Goal: Task Accomplishment & Management: Use online tool/utility

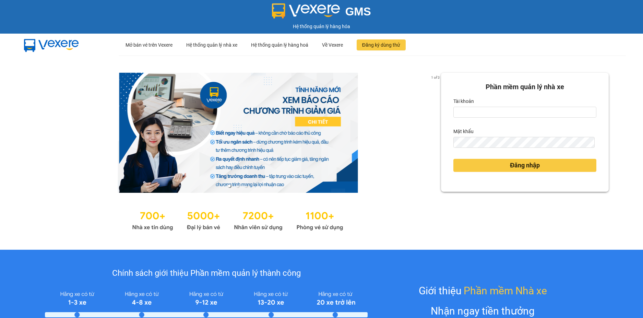
click at [536, 118] on form "Phần mềm quản lý nhà xe Tài khoản Mật khẩu Đăng nhập" at bounding box center [525, 132] width 143 height 101
click at [523, 109] on input "Tài khoản" at bounding box center [525, 112] width 143 height 11
type input "phuc.dinhnhan"
click at [454, 159] on button "Đăng nhập" at bounding box center [525, 165] width 143 height 13
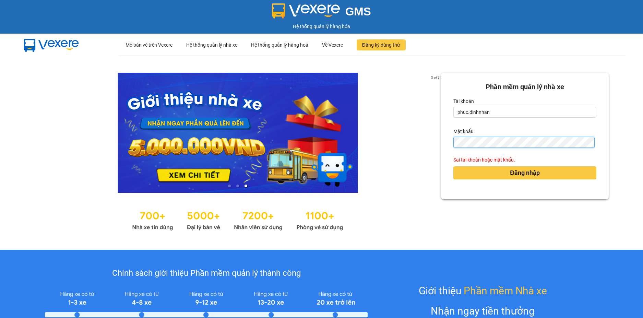
click at [454, 166] on button "Đăng nhập" at bounding box center [525, 172] width 143 height 13
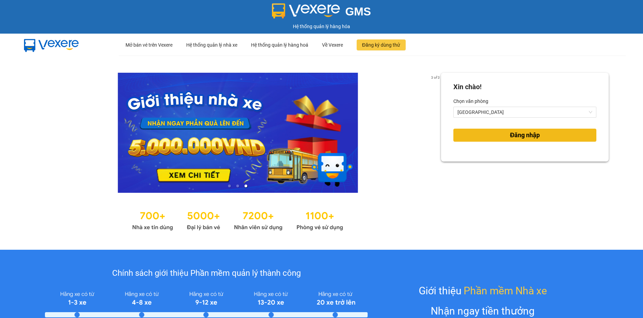
click at [510, 133] on span "Đăng nhập" at bounding box center [525, 135] width 30 height 10
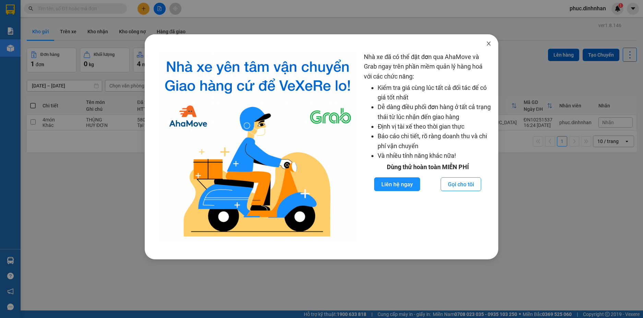
click at [489, 47] on span "Close" at bounding box center [488, 43] width 19 height 19
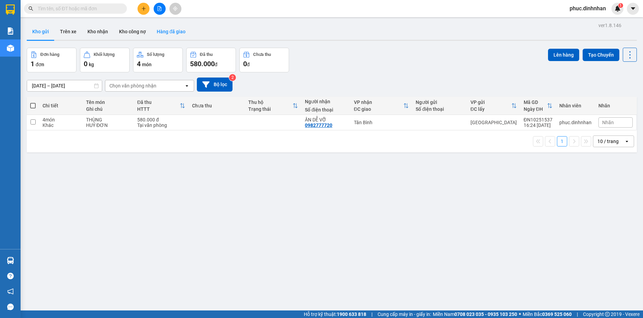
click at [182, 30] on button "Hàng đã giao" at bounding box center [171, 31] width 40 height 16
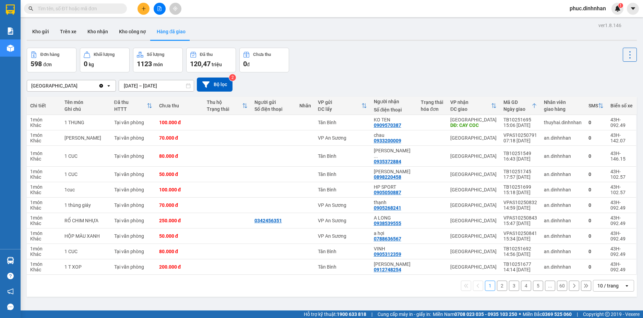
click at [625, 283] on icon "open" at bounding box center [627, 285] width 5 height 5
click at [601, 264] on span "100 / trang" at bounding box center [605, 265] width 25 height 7
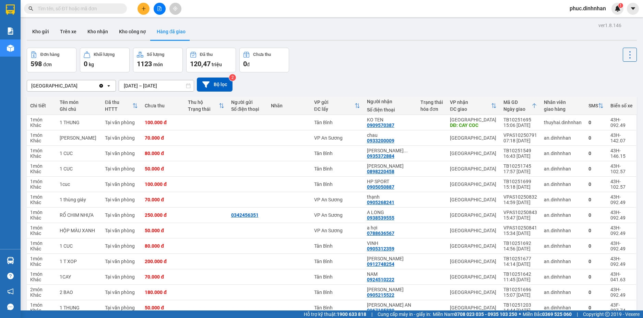
click at [90, 6] on input "text" at bounding box center [78, 9] width 81 height 8
type input "8"
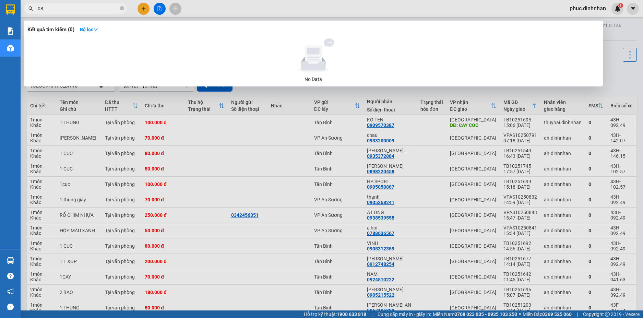
type input "083"
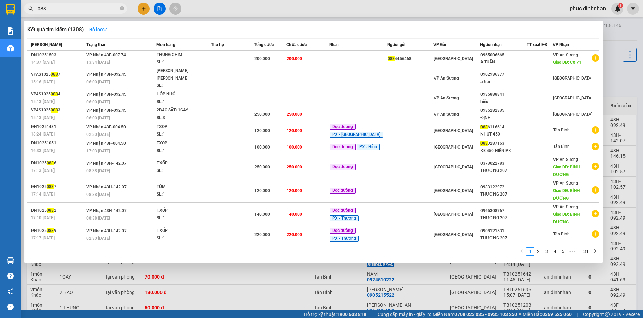
click at [64, 9] on input "083" at bounding box center [78, 9] width 81 height 8
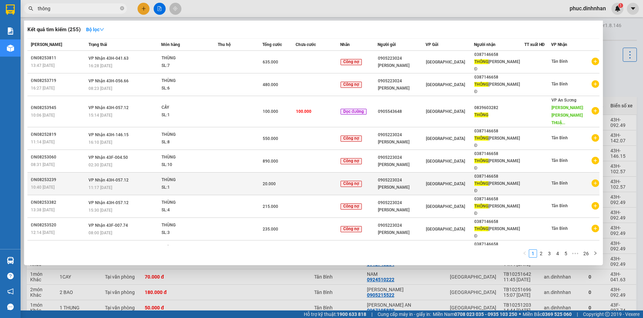
scroll to position [33, 0]
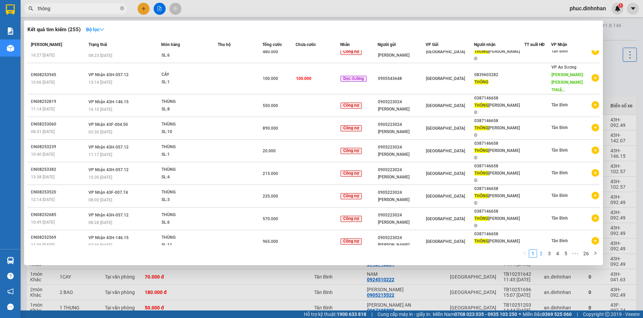
type input "thông"
click at [545, 252] on link "2" at bounding box center [542, 254] width 8 height 8
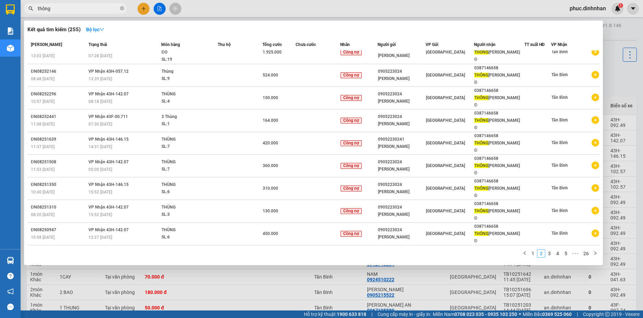
scroll to position [33, 0]
click at [548, 252] on link "3" at bounding box center [550, 254] width 8 height 8
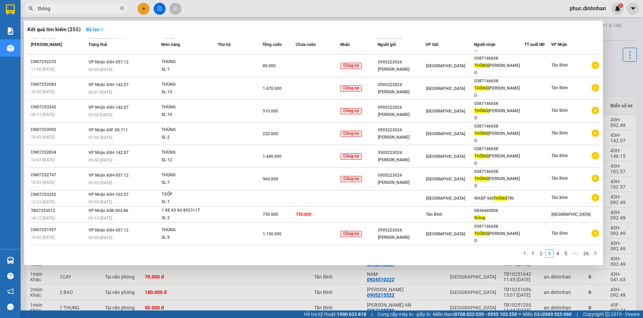
scroll to position [19, 0]
click at [551, 254] on link "3" at bounding box center [550, 254] width 8 height 8
click at [560, 254] on link "4" at bounding box center [558, 254] width 8 height 8
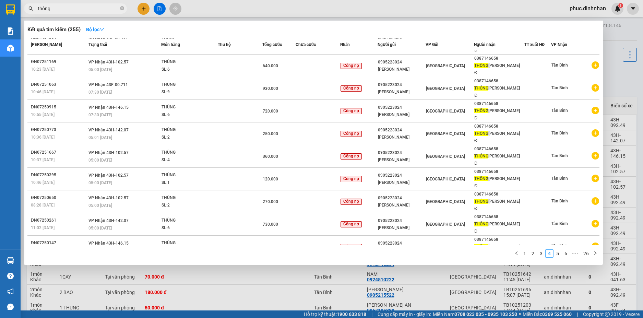
scroll to position [32, 0]
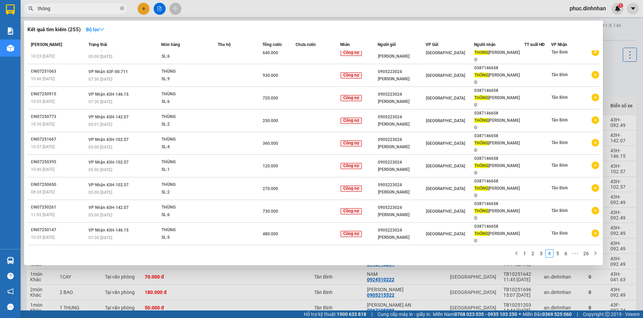
click at [84, 9] on input "thông" at bounding box center [78, 9] width 81 height 8
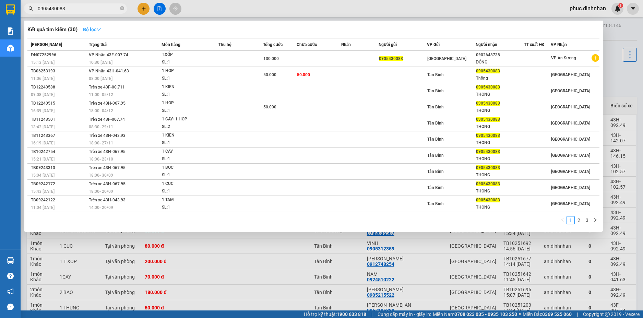
type input "0905430083"
click at [101, 27] on icon "down" at bounding box center [98, 29] width 5 height 5
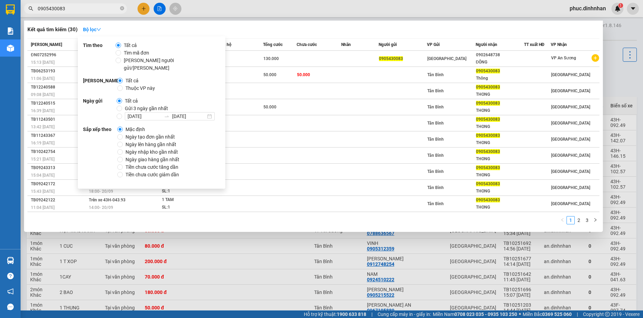
click at [127, 105] on span "Gửi 3 ngày gần nhất" at bounding box center [146, 109] width 49 height 8
click at [122, 106] on input "Gửi 3 ngày gần nhất" at bounding box center [119, 108] width 5 height 5
radio input "true"
radio input "false"
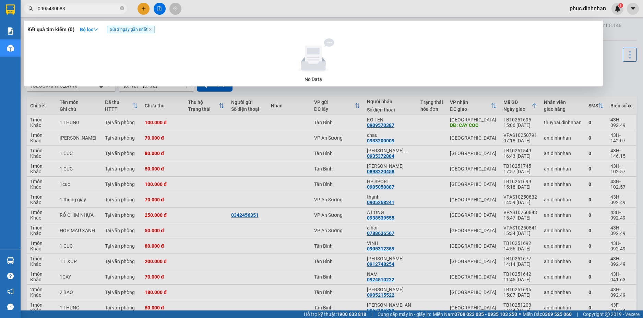
click at [267, 69] on div at bounding box center [313, 55] width 567 height 34
click at [149, 30] on span "Gửi 3 ngày gần nhất" at bounding box center [131, 30] width 48 height 8
click at [152, 30] on icon "close" at bounding box center [150, 29] width 3 height 3
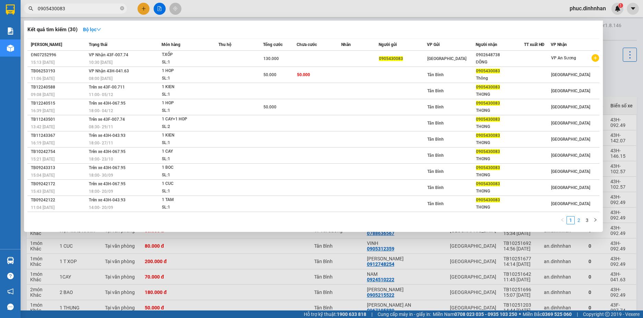
click at [580, 222] on link "2" at bounding box center [580, 221] width 8 height 8
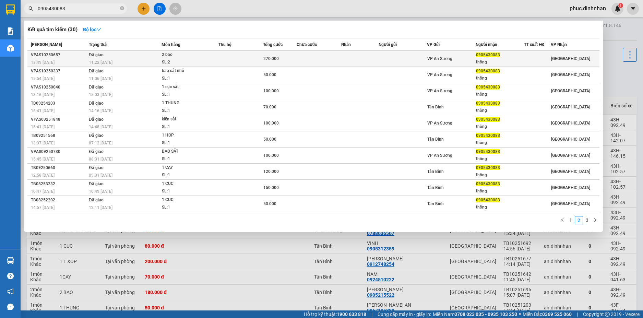
click at [281, 57] on div "270.000" at bounding box center [280, 59] width 33 height 8
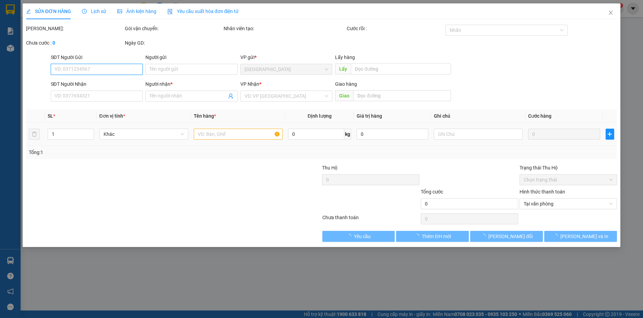
type input "0905430083"
type input "thông"
type input "270.000"
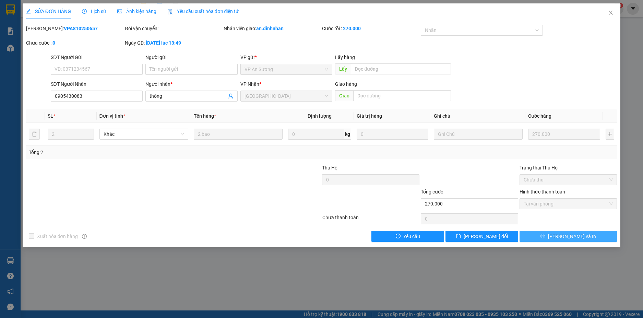
click at [559, 233] on button "[PERSON_NAME] và In" at bounding box center [568, 236] width 97 height 11
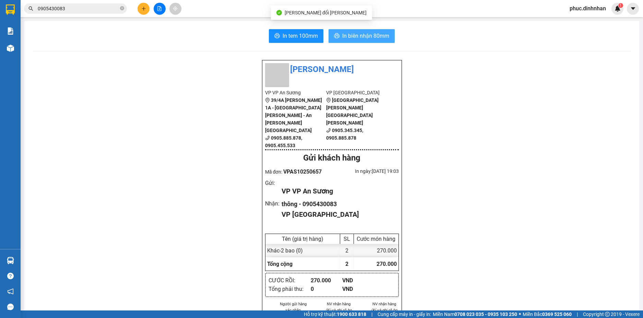
click at [383, 40] on span "In biên nhận 80mm" at bounding box center [365, 36] width 47 height 9
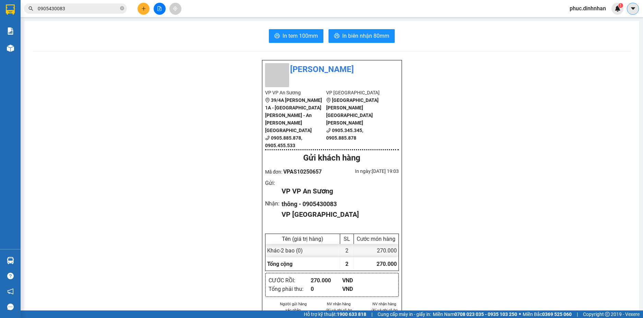
click at [634, 10] on icon "caret-down" at bounding box center [633, 8] width 6 height 6
click at [558, 30] on div "In tem 100mm In biên nhận 80mm" at bounding box center [332, 36] width 599 height 14
click at [613, 12] on div "1" at bounding box center [618, 9] width 12 height 12
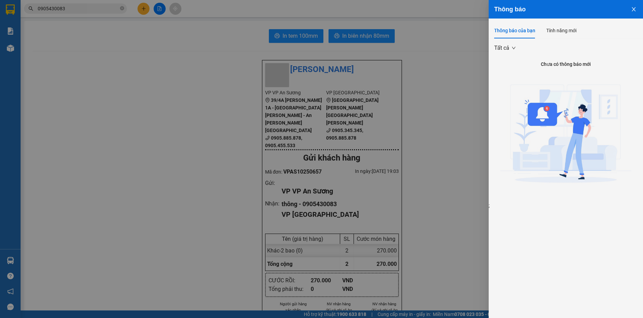
click at [631, 9] on button "Close" at bounding box center [634, 9] width 19 height 18
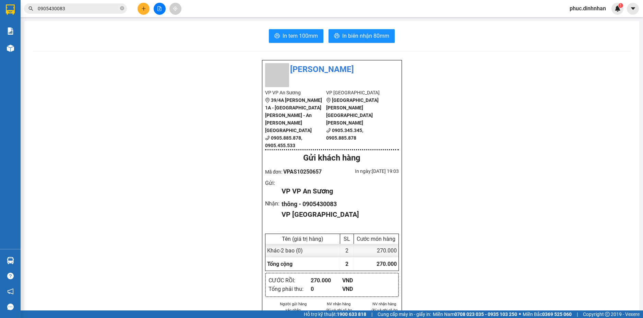
click at [596, 8] on span "phuc.dinhnhan" at bounding box center [588, 8] width 47 height 9
click at [590, 24] on span "Đăng xuất" at bounding box center [591, 22] width 33 height 8
